Goal: Task Accomplishment & Management: Manage account settings

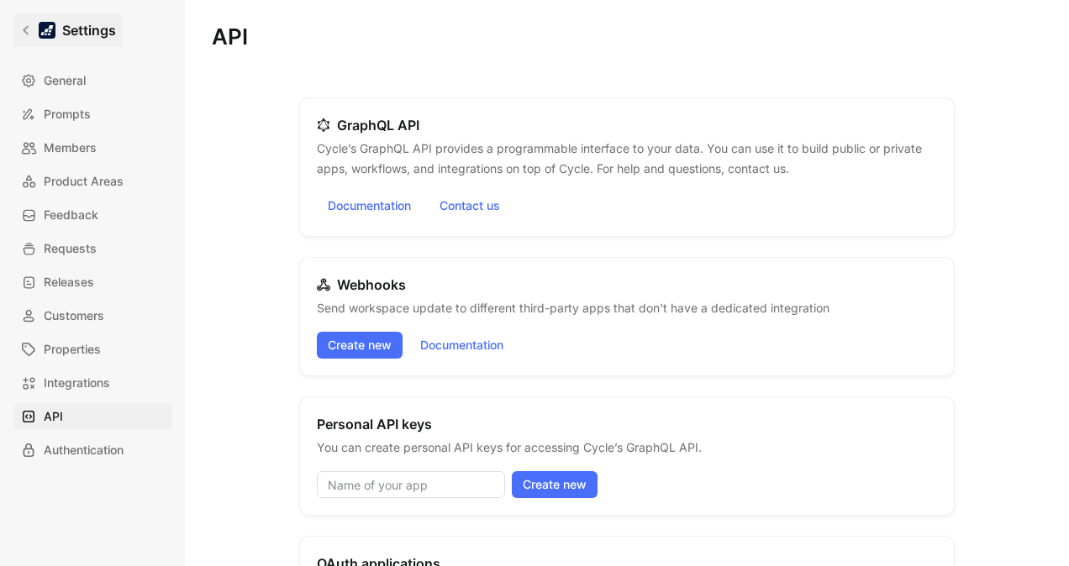
click at [24, 32] on icon at bounding box center [26, 30] width 6 height 9
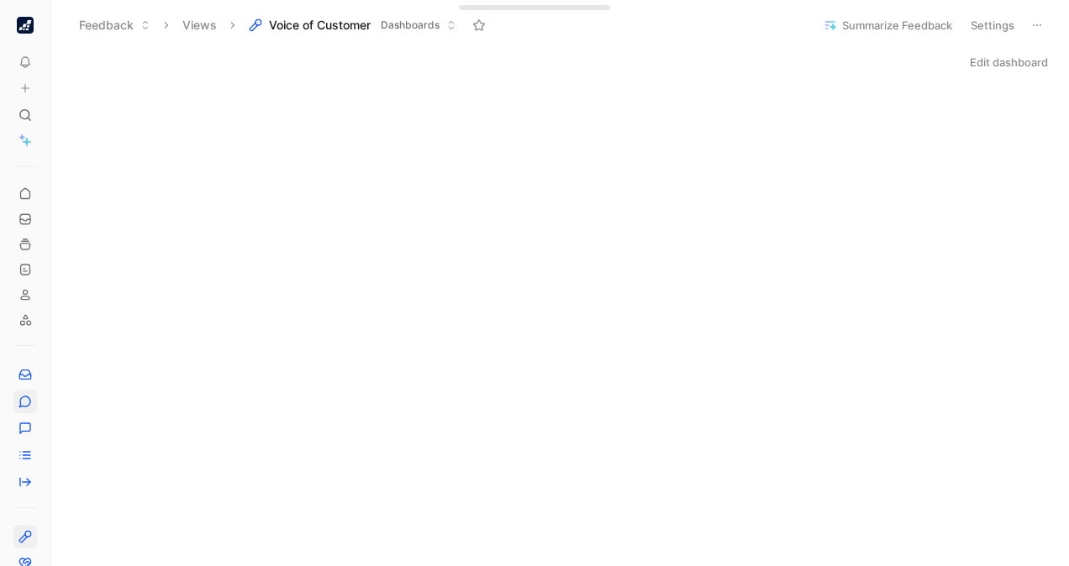
click at [29, 395] on icon at bounding box center [24, 401] width 13 height 13
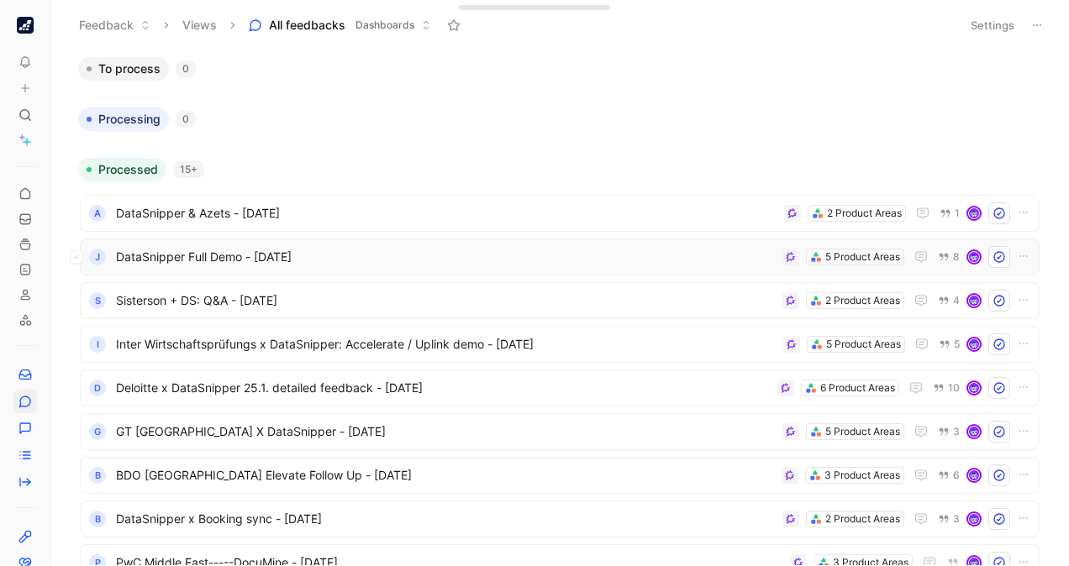
click at [371, 246] on div "J DataSnipper Full Demo - [DATE] 5 Product Areas 8" at bounding box center [560, 257] width 948 height 22
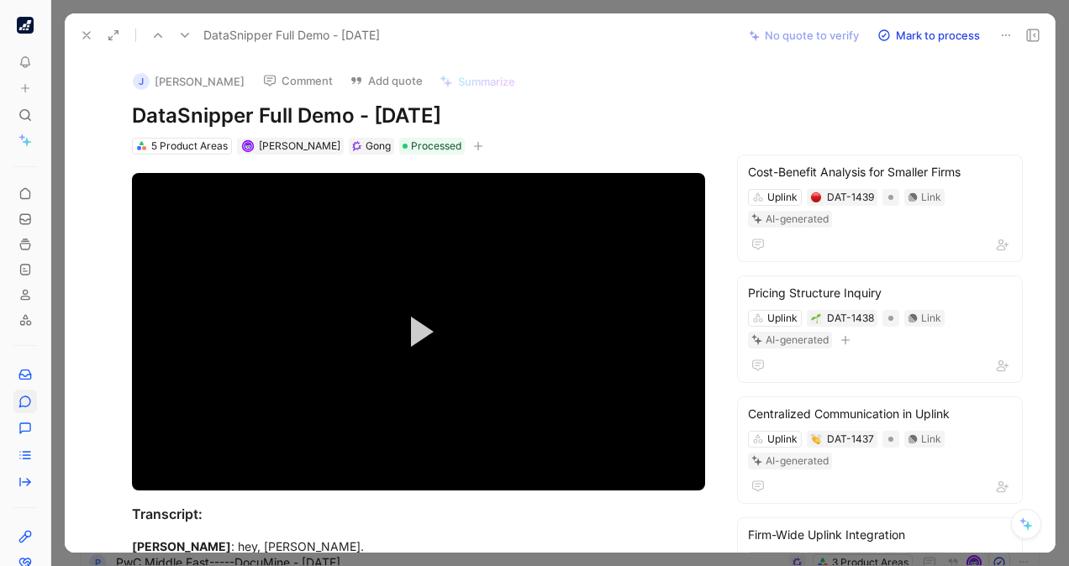
click at [81, 37] on icon at bounding box center [86, 35] width 13 height 13
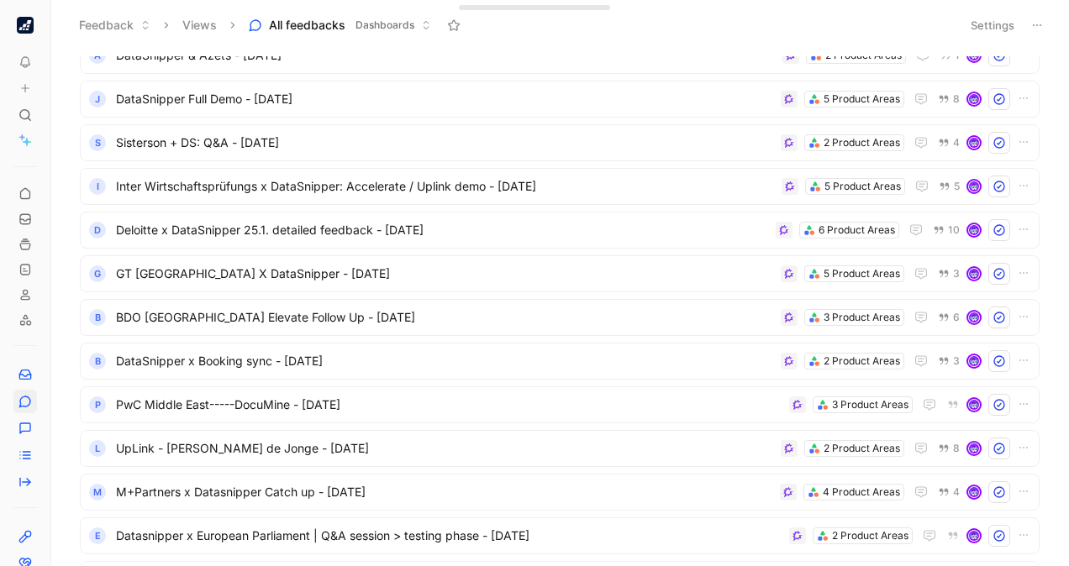
scroll to position [159, 0]
click at [484, 222] on span "Deloitte x DataSnipper 25.1. detailed feedback - [DATE]" at bounding box center [442, 229] width 653 height 20
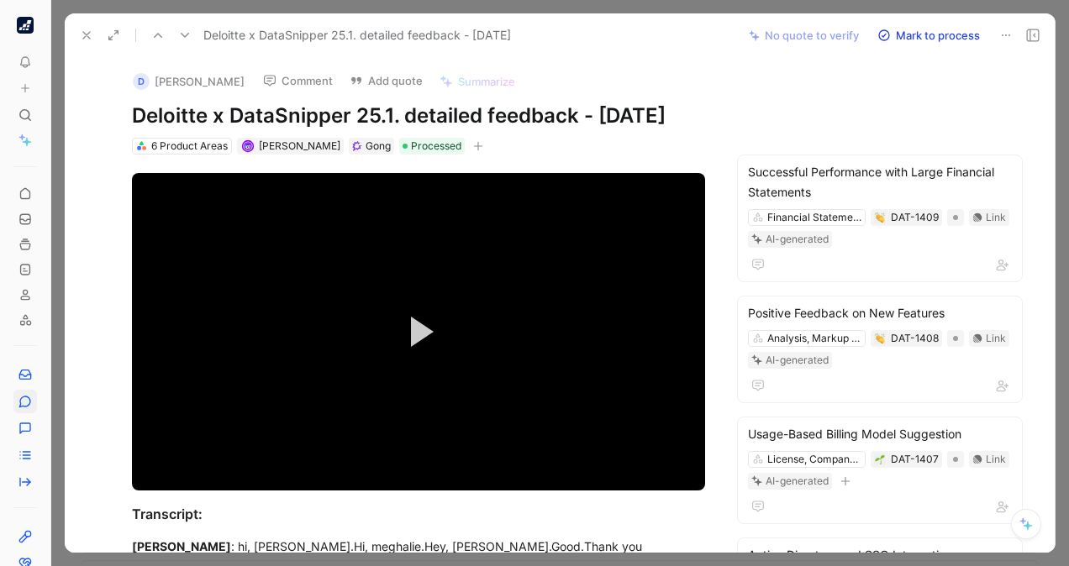
click at [80, 36] on icon at bounding box center [86, 35] width 13 height 13
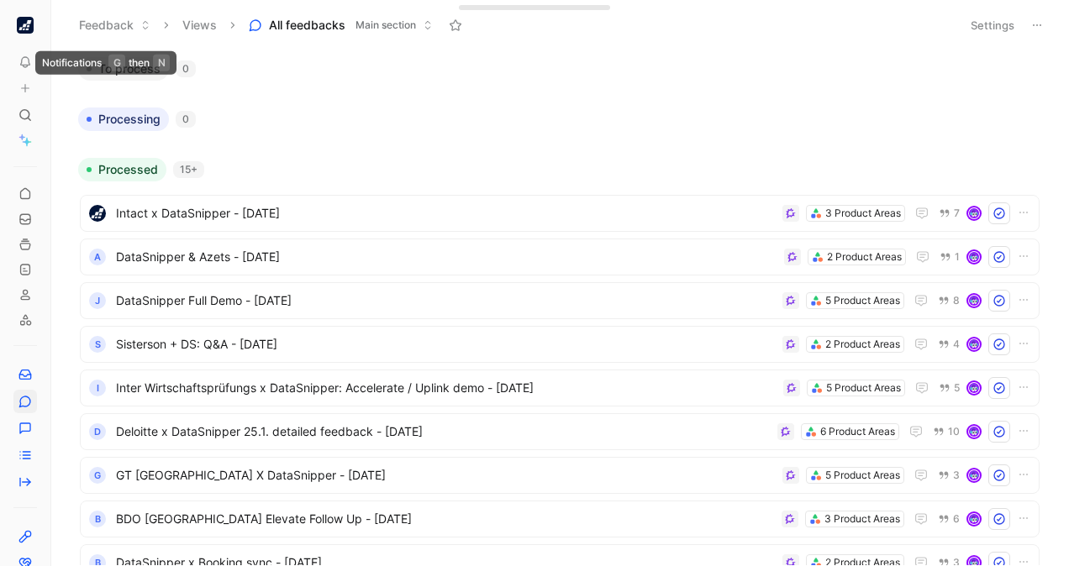
click at [27, 34] on button "button" at bounding box center [25, 25] width 24 height 24
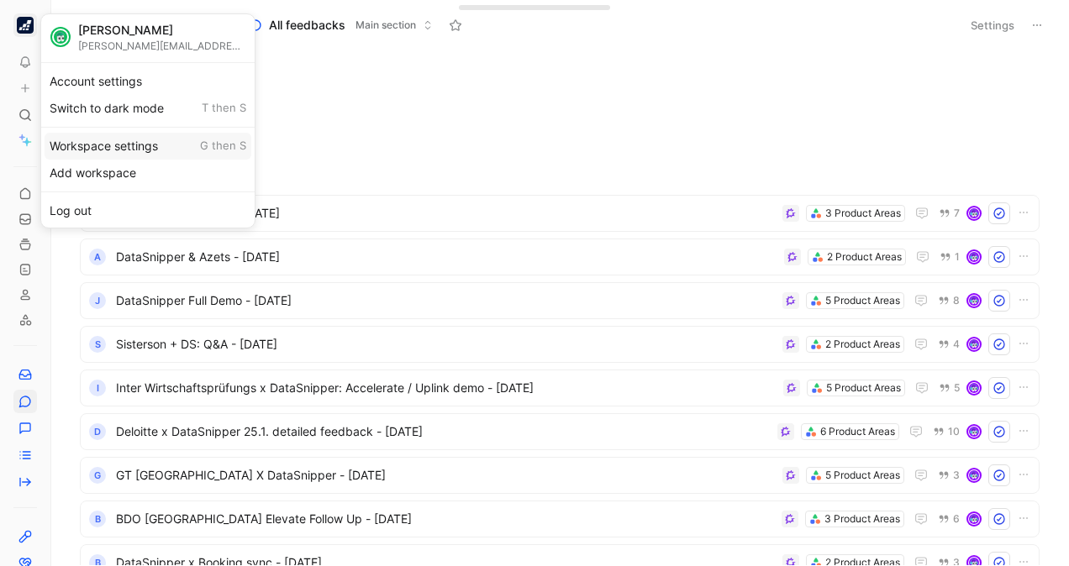
click at [120, 141] on div "Workspace settings G then S" at bounding box center [148, 146] width 207 height 27
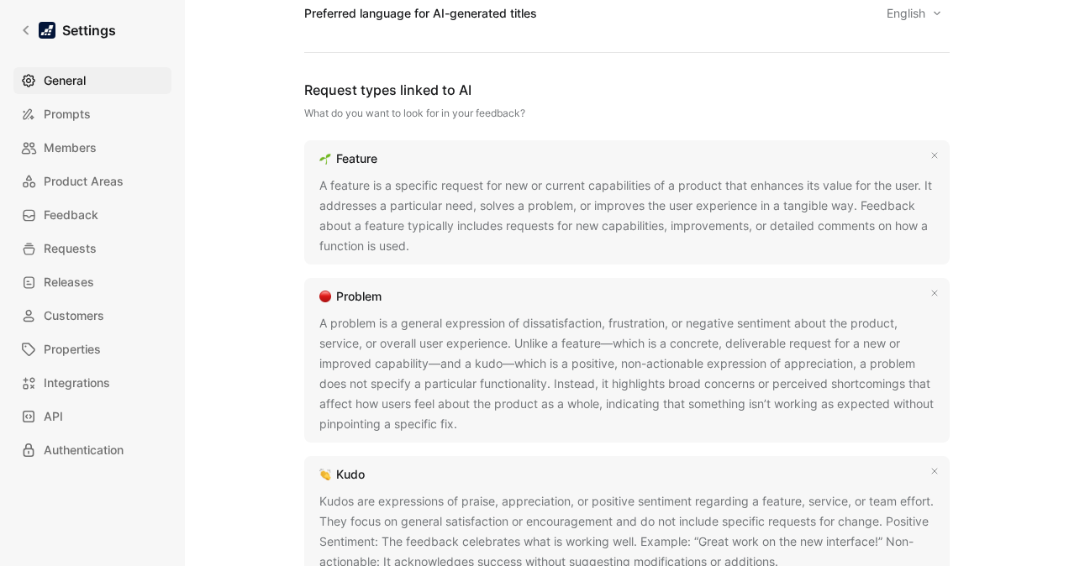
scroll to position [940, 0]
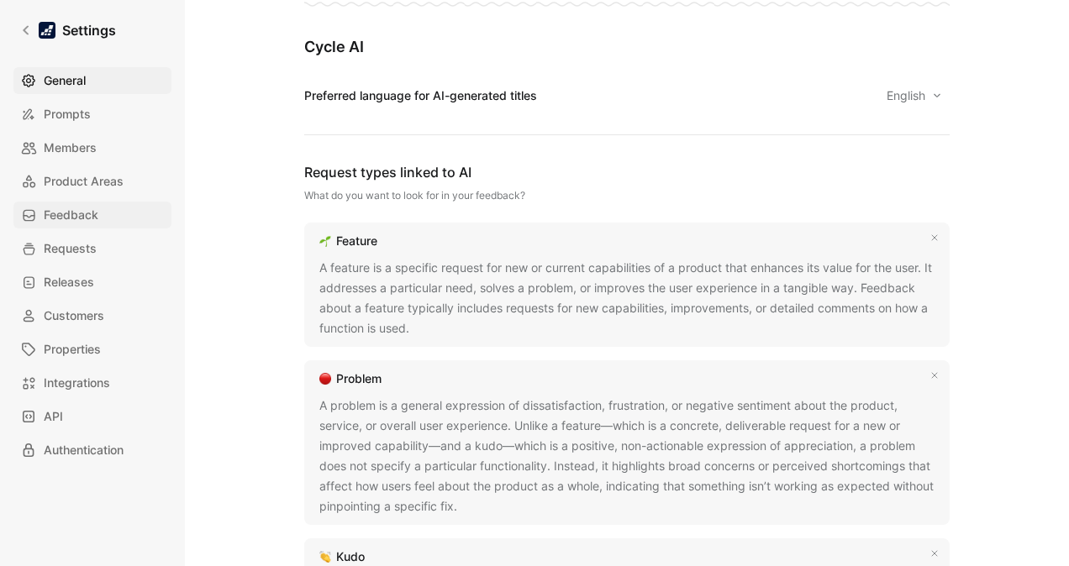
click at [66, 222] on span "Feedback" at bounding box center [71, 215] width 55 height 20
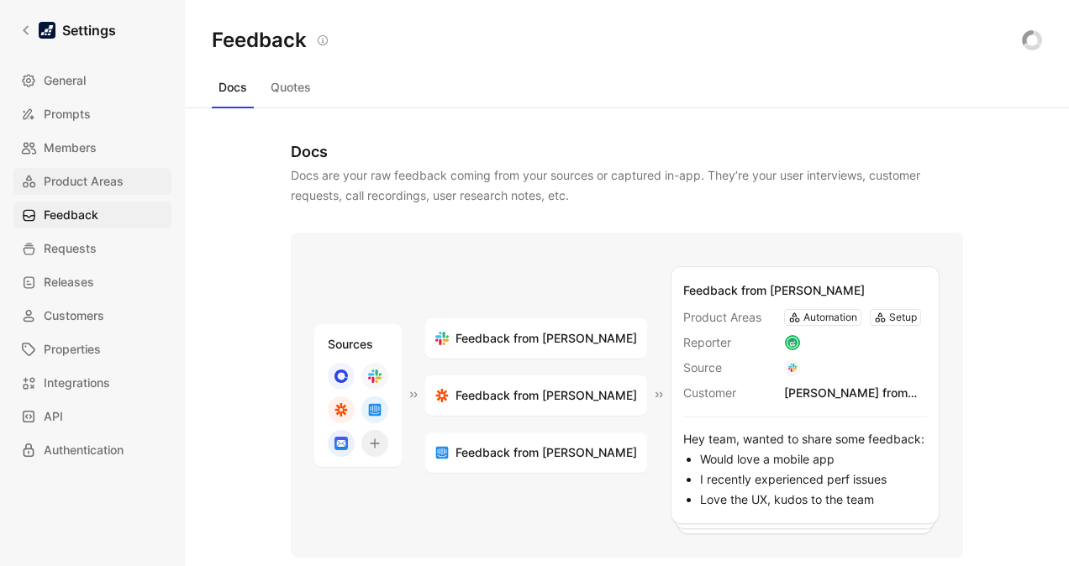
click at [79, 192] on link "Product Areas" at bounding box center [92, 181] width 158 height 27
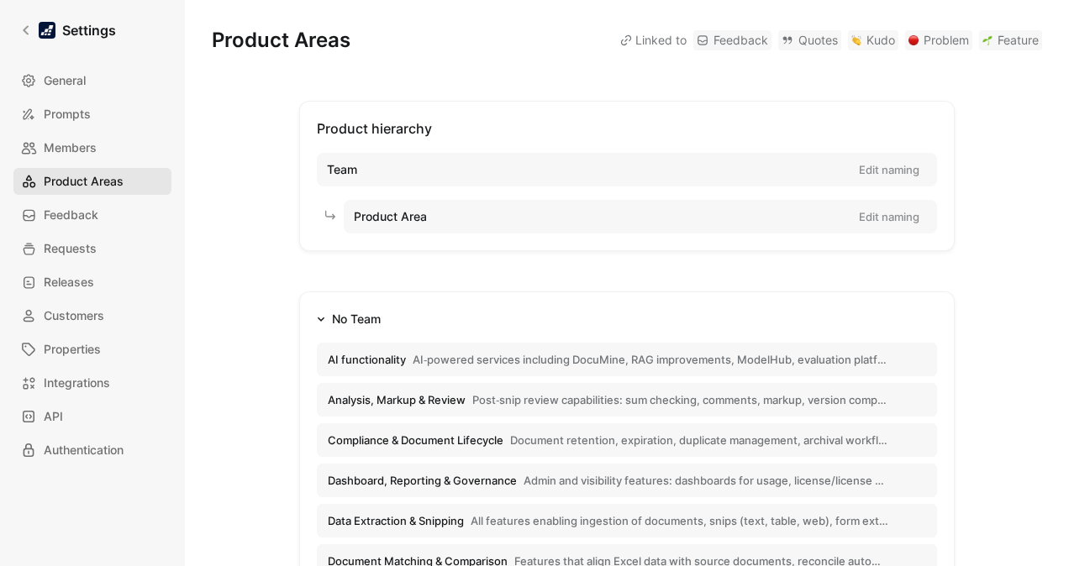
click at [79, 192] on link "Product Areas" at bounding box center [92, 181] width 158 height 27
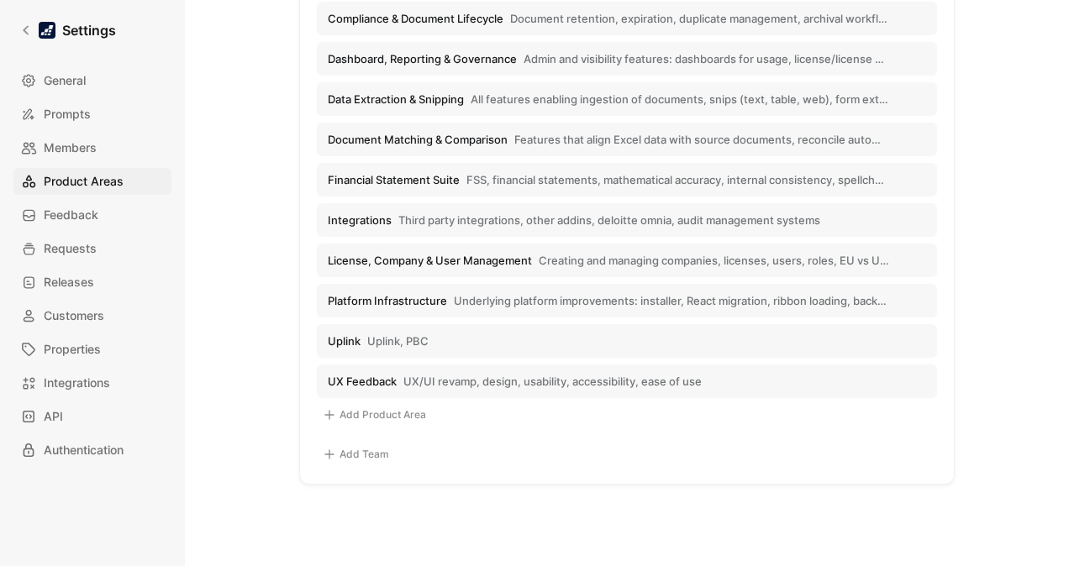
scroll to position [425, 0]
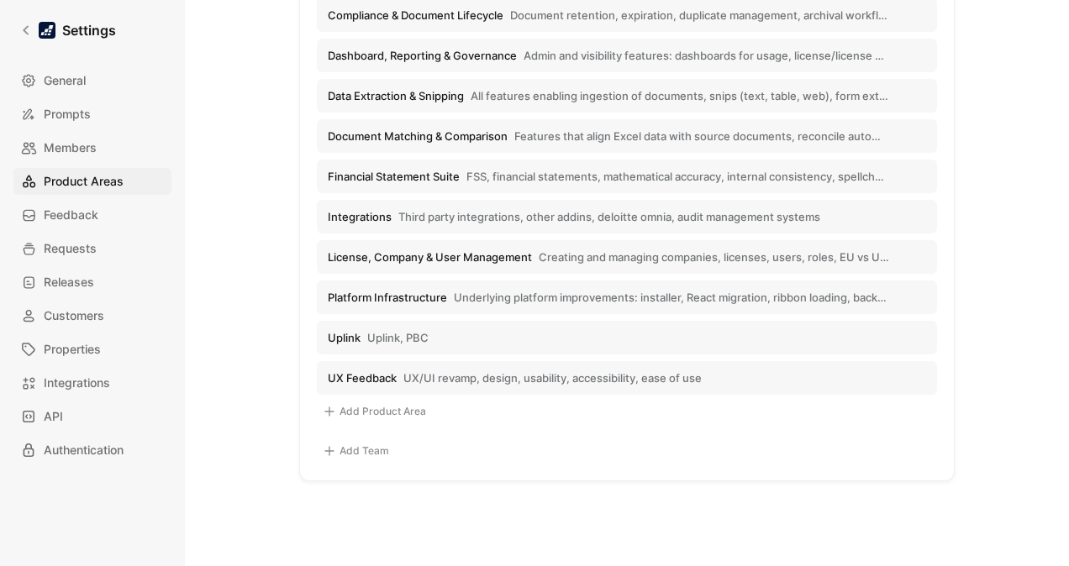
click at [465, 339] on button "Uplink Uplink, PBC" at bounding box center [627, 338] width 620 height 34
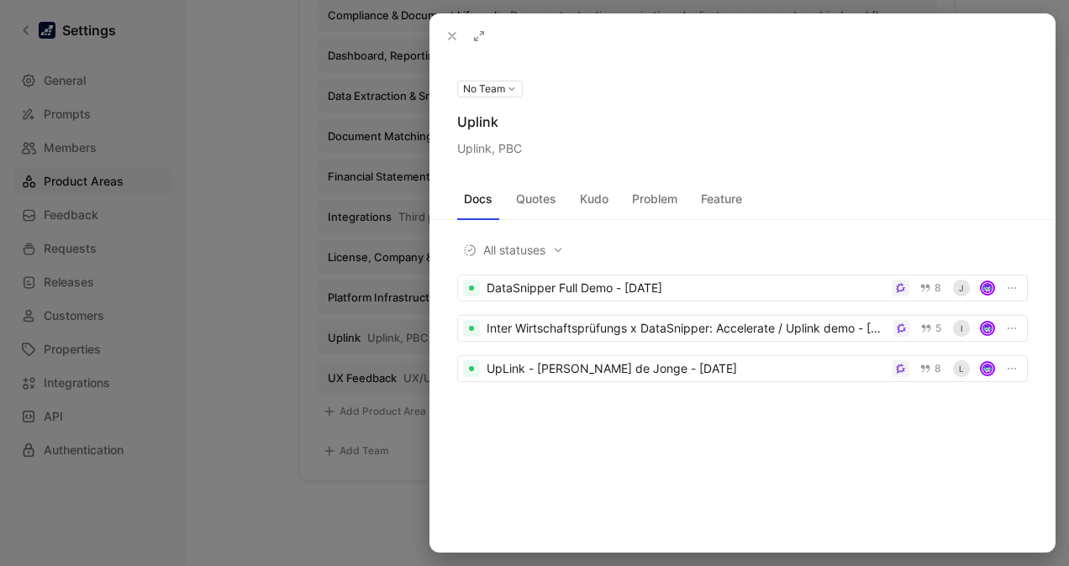
click at [1024, 430] on div "DataSnipper Full Demo - [DATE] 8 J Inter Wirtschaftsprüfungs x DataSnipper: Acc…" at bounding box center [742, 355] width 624 height 161
click at [234, 229] on div at bounding box center [534, 283] width 1069 height 566
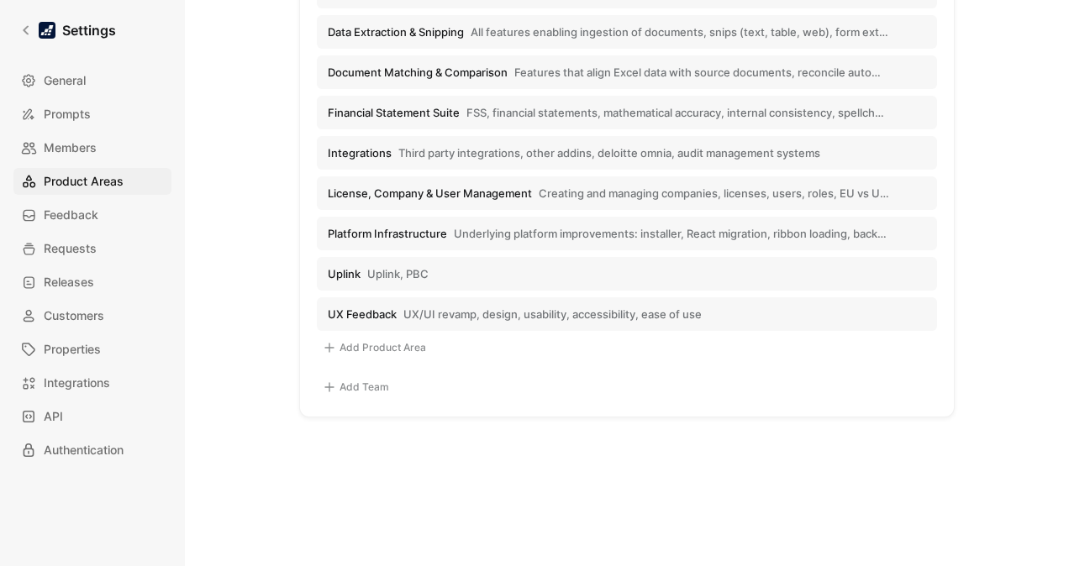
scroll to position [490, 0]
click at [536, 312] on span "UX/UI revamp, design, usability, accessibility, ease of use" at bounding box center [552, 313] width 298 height 15
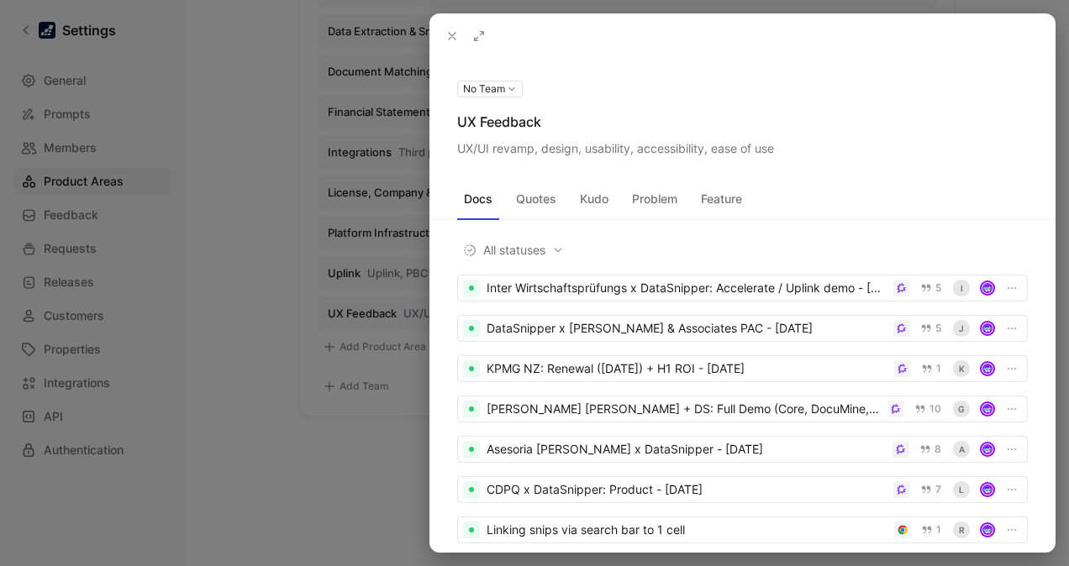
scroll to position [1, 0]
click at [244, 302] on div at bounding box center [534, 283] width 1069 height 566
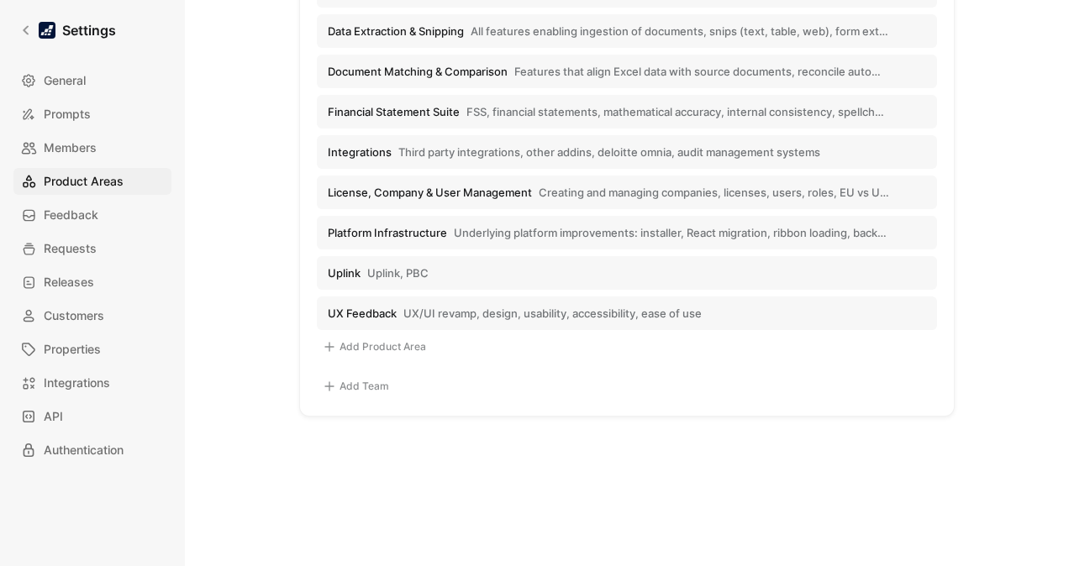
click at [1018, 359] on div "Product hierarchy Team Edit naming Product Area Edit naming No Team AI function…" at bounding box center [627, 14] width 830 height 806
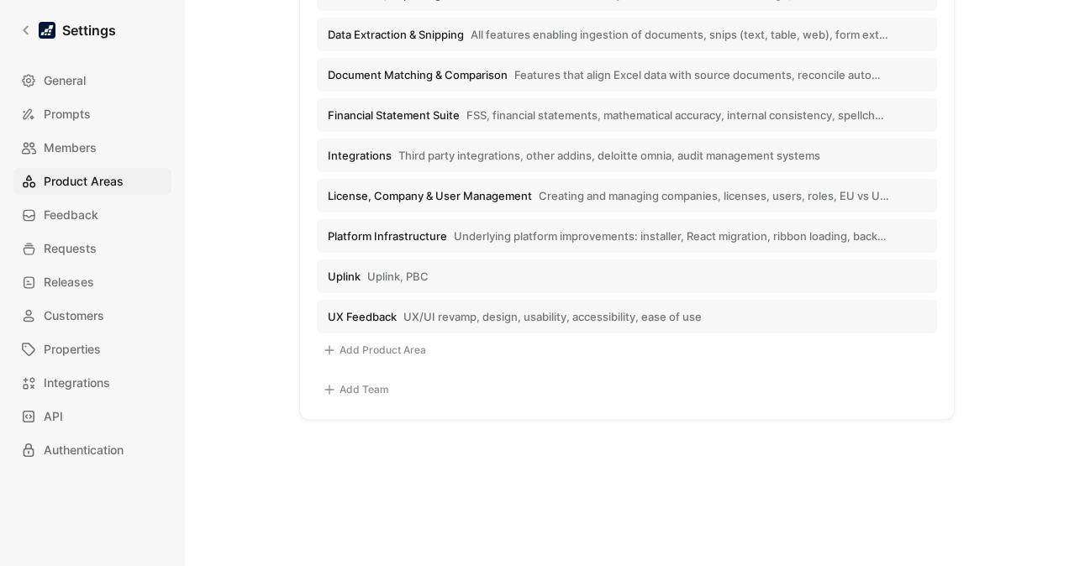
scroll to position [607, 0]
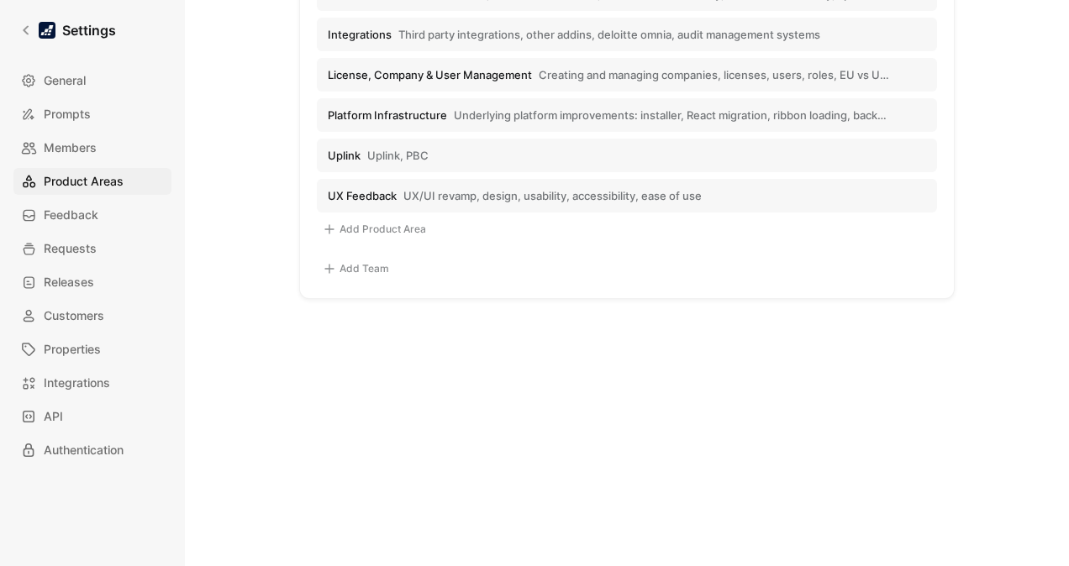
click at [619, 155] on button "Uplink Uplink, PBC" at bounding box center [627, 156] width 620 height 34
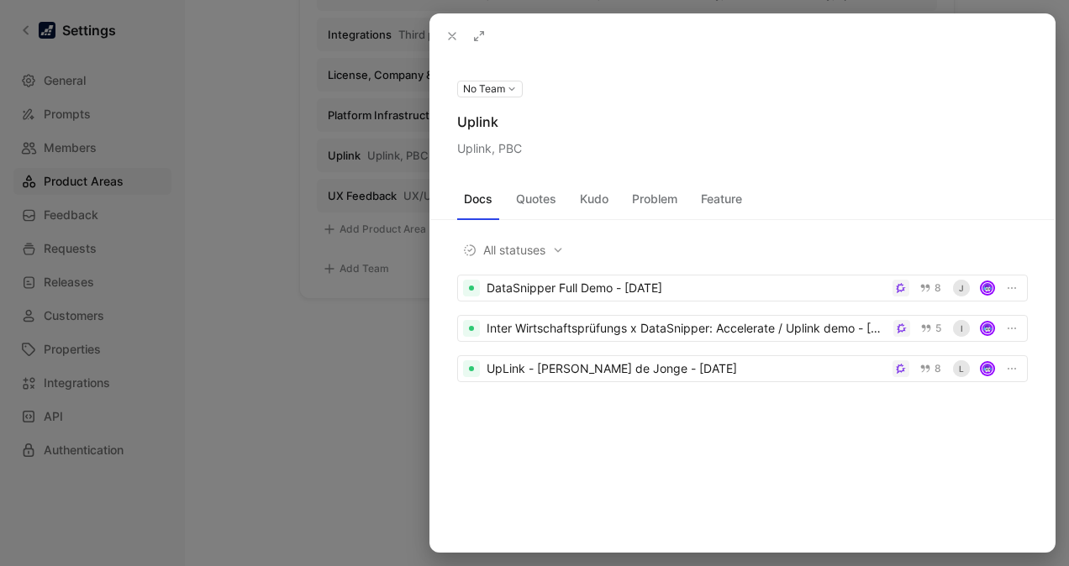
click at [528, 145] on div "Uplink, PBC" at bounding box center [742, 149] width 570 height 20
click at [0, 0] on icon at bounding box center [0, 0] width 0 height 0
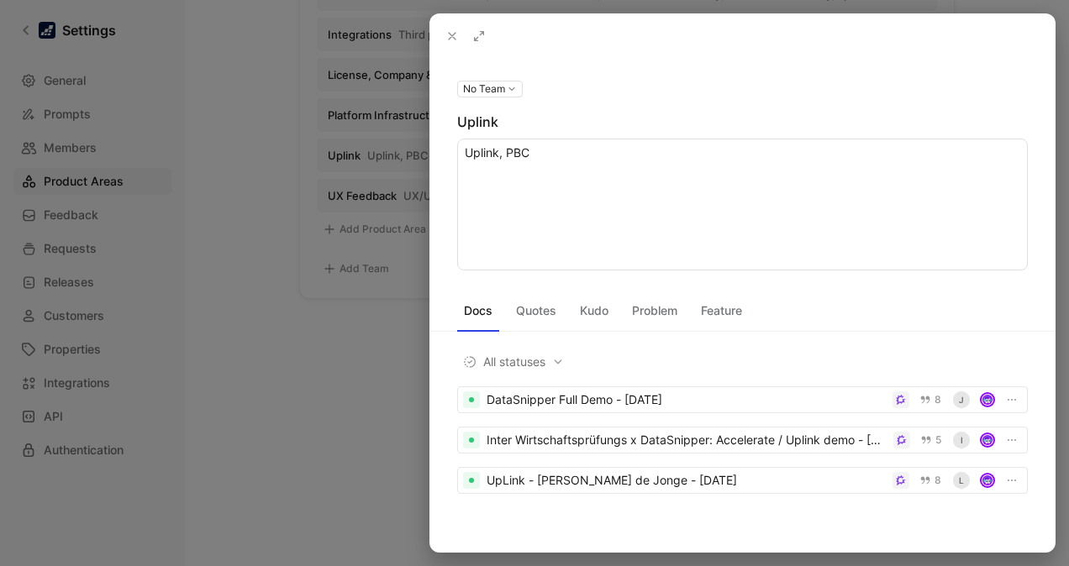
click at [541, 150] on textarea "Uplink, PBC" at bounding box center [742, 205] width 570 height 132
type textarea "Uplink, PBC, Up link, Up Link"
click at [449, 35] on icon at bounding box center [451, 35] width 13 height 13
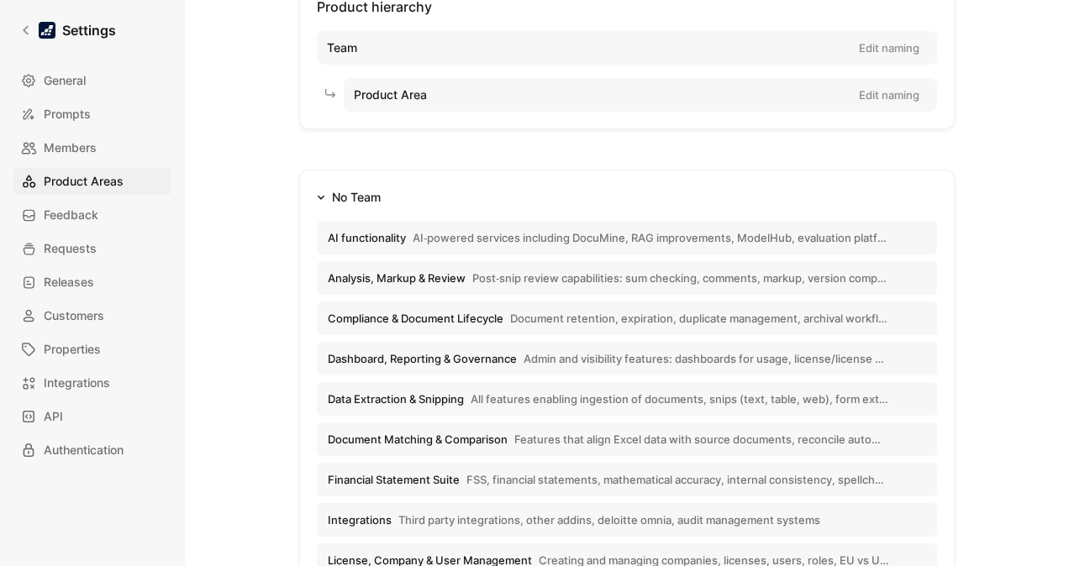
scroll to position [196, 0]
